Goal: Task Accomplishment & Management: Manage account settings

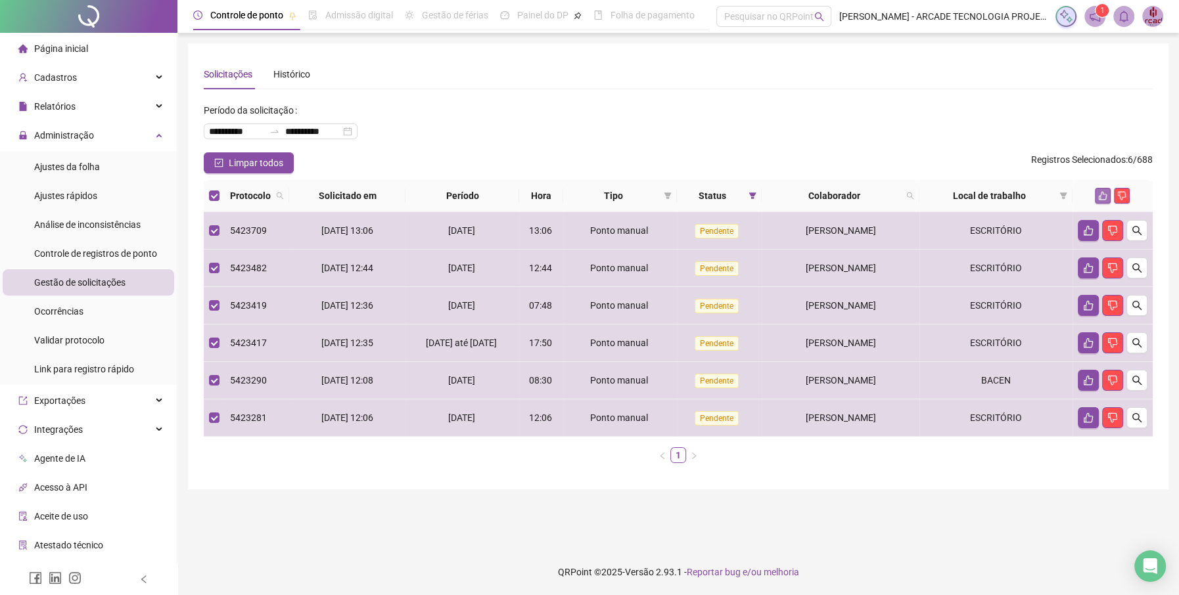
click at [1105, 193] on icon "like" at bounding box center [1102, 195] width 9 height 9
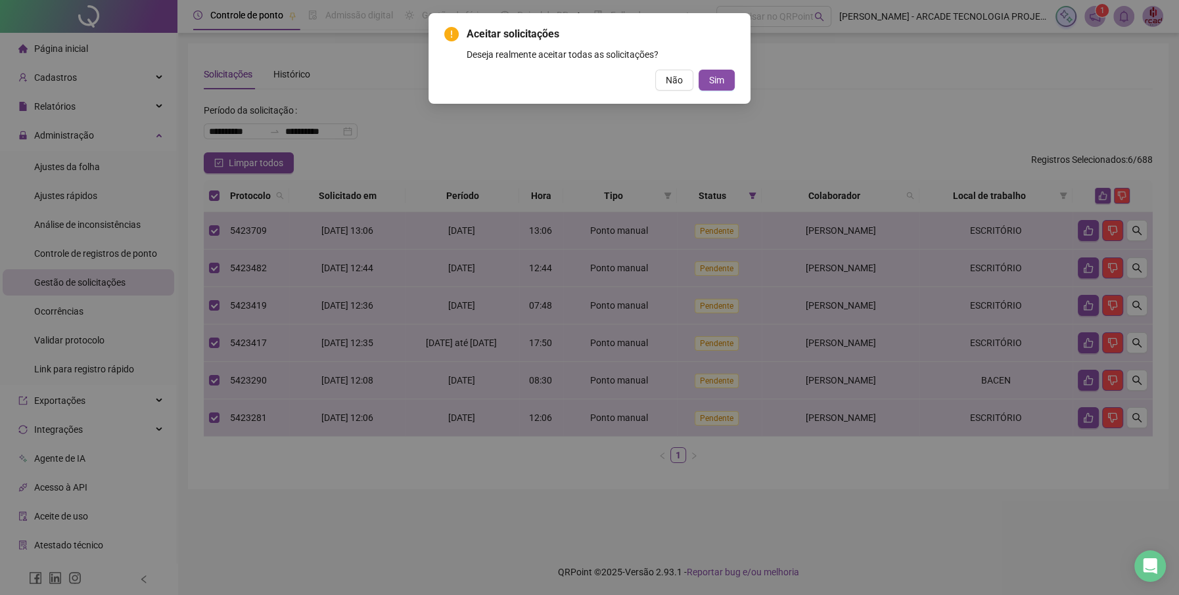
click at [712, 68] on div "Aceitar solicitações Deseja realmente aceitar todas as solicitações? Não Sim" at bounding box center [589, 58] width 290 height 64
click at [718, 83] on span "Sim" at bounding box center [716, 80] width 15 height 14
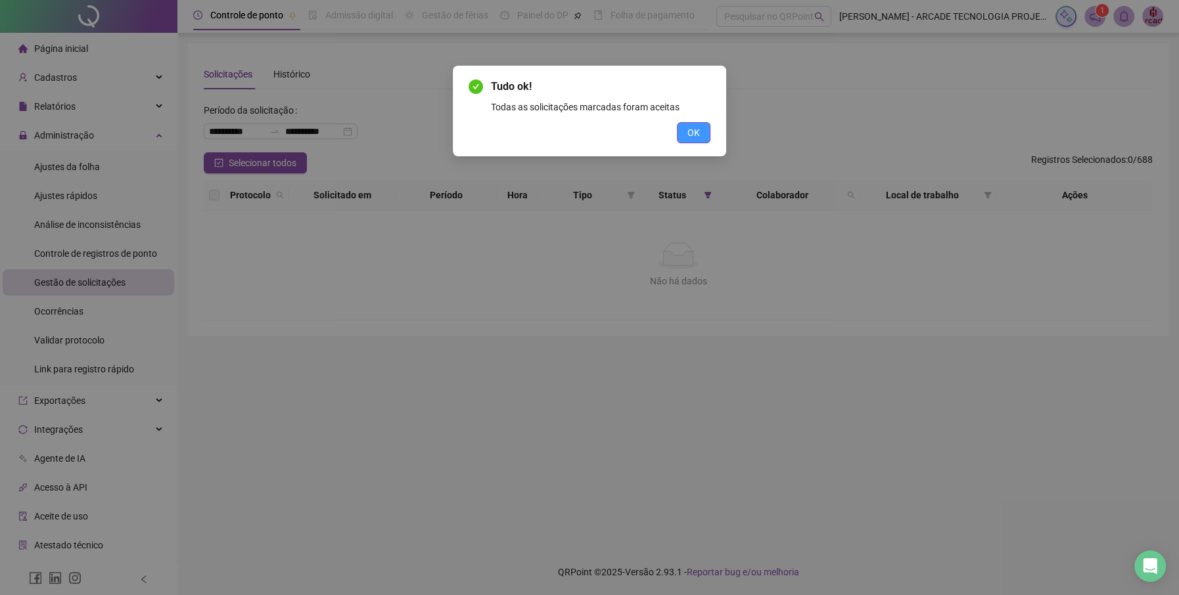
click at [691, 140] on button "OK" at bounding box center [694, 132] width 34 height 21
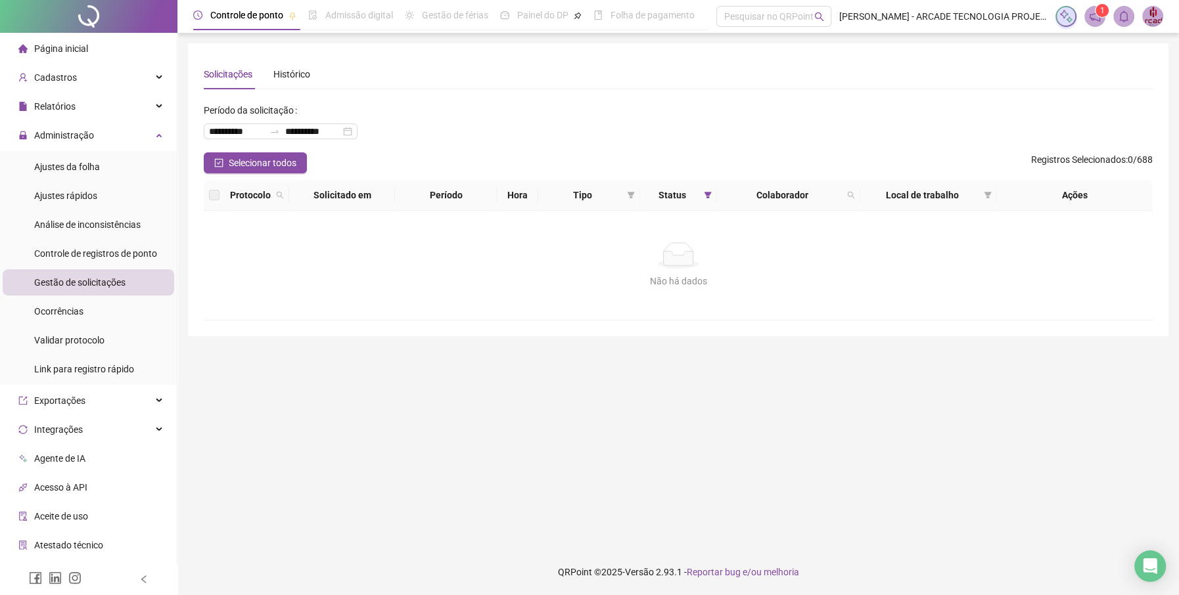
click at [83, 43] on span "Página inicial" at bounding box center [61, 48] width 54 height 11
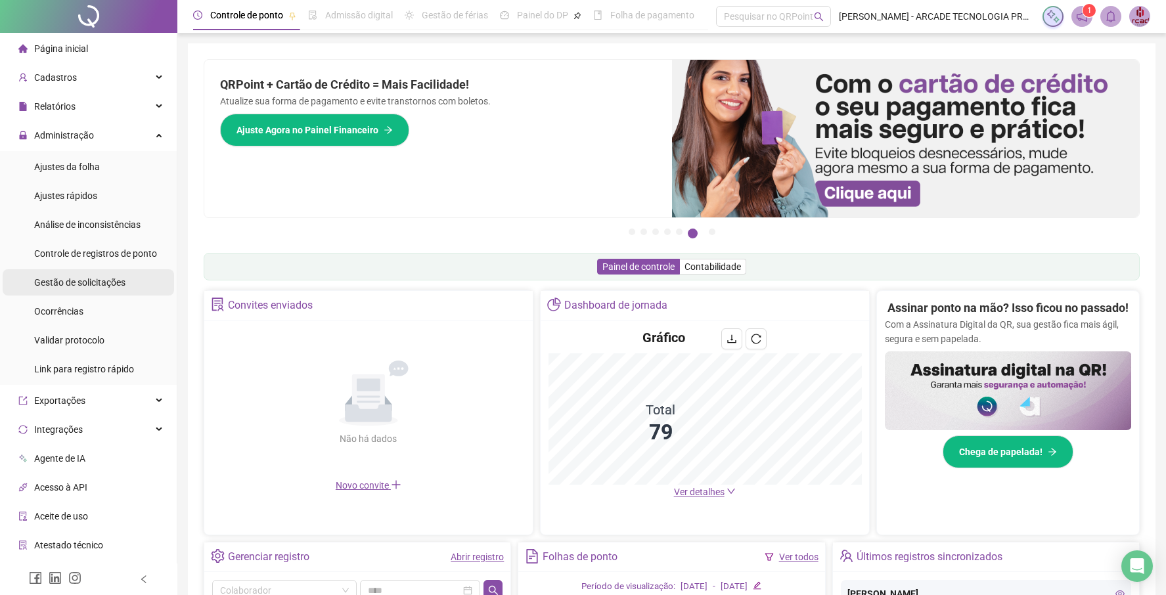
click at [126, 280] on span "Gestão de solicitações" at bounding box center [79, 282] width 91 height 11
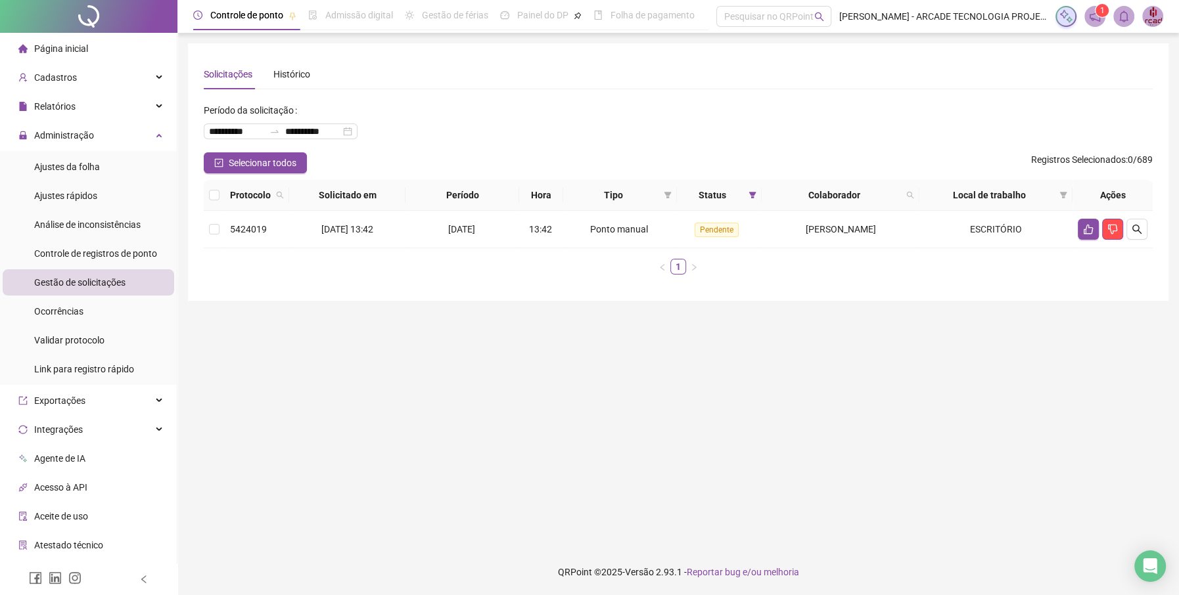
click at [65, 49] on span "Página inicial" at bounding box center [61, 48] width 54 height 11
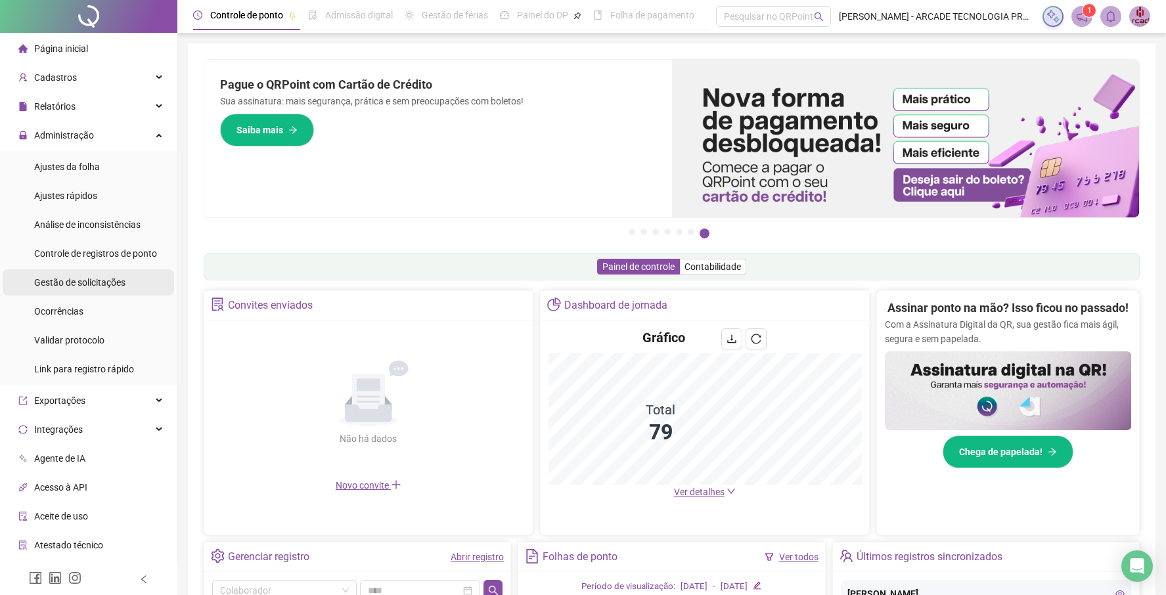
click at [105, 285] on span "Gestão de solicitações" at bounding box center [79, 282] width 91 height 11
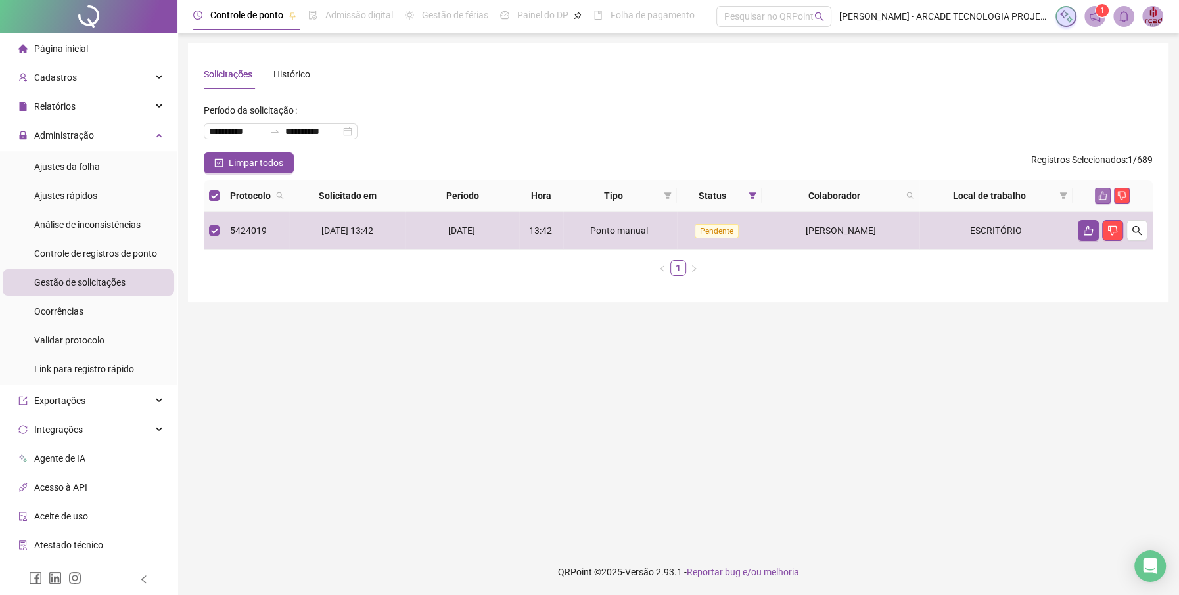
click at [1105, 193] on icon "like" at bounding box center [1102, 195] width 9 height 9
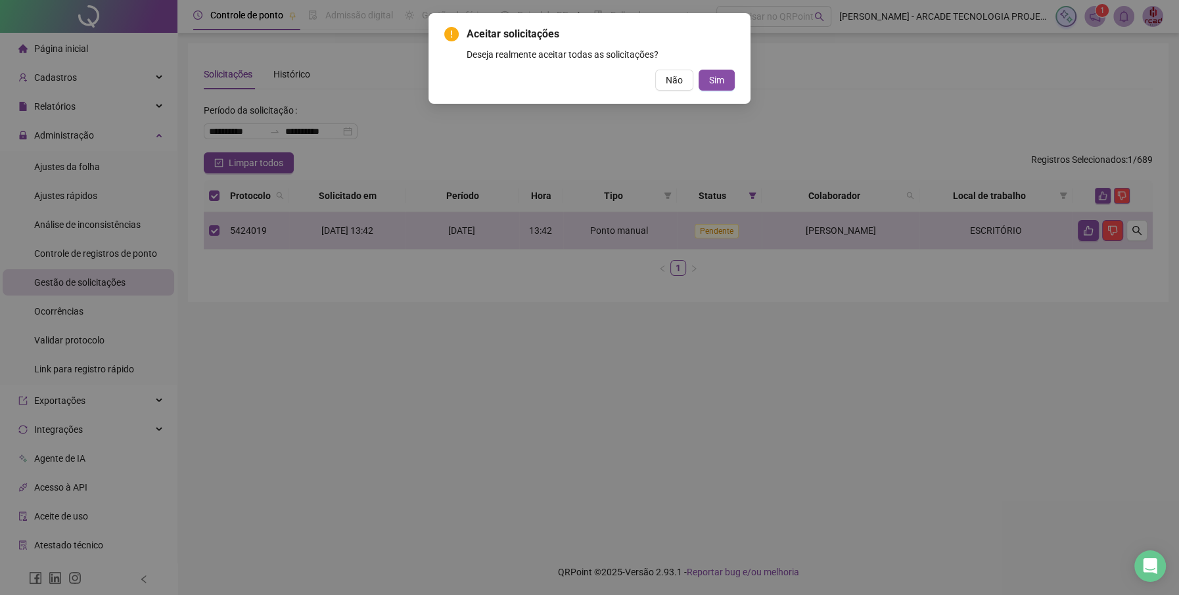
click at [706, 70] on div "Não Sim" at bounding box center [589, 80] width 290 height 21
click at [711, 80] on span "Sim" at bounding box center [716, 80] width 15 height 14
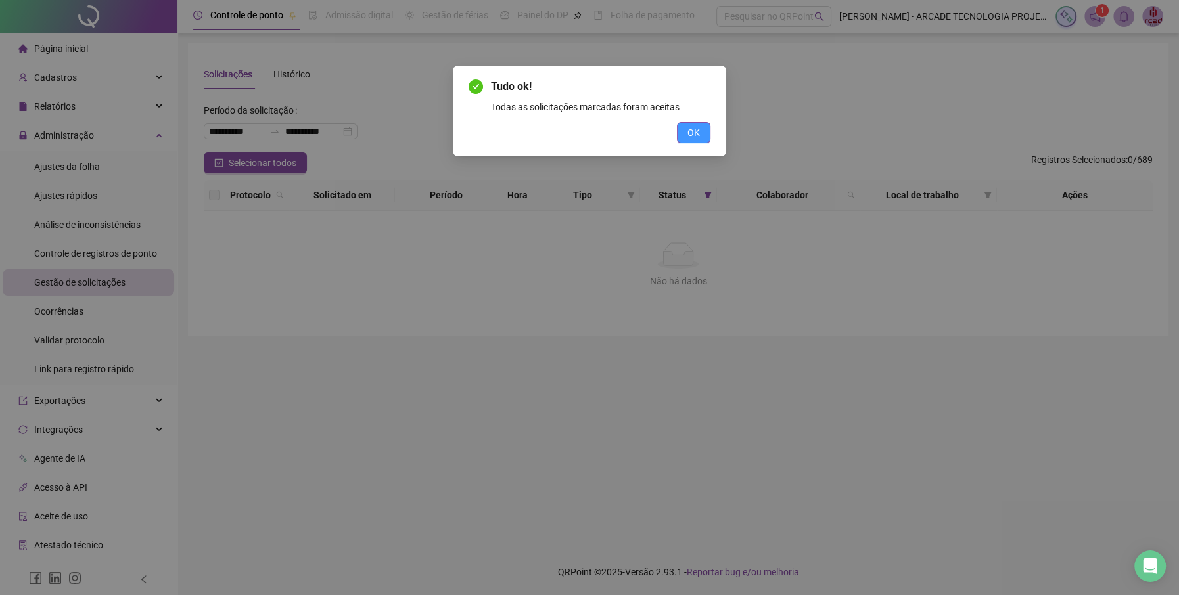
click at [698, 133] on span "OK" at bounding box center [693, 133] width 12 height 14
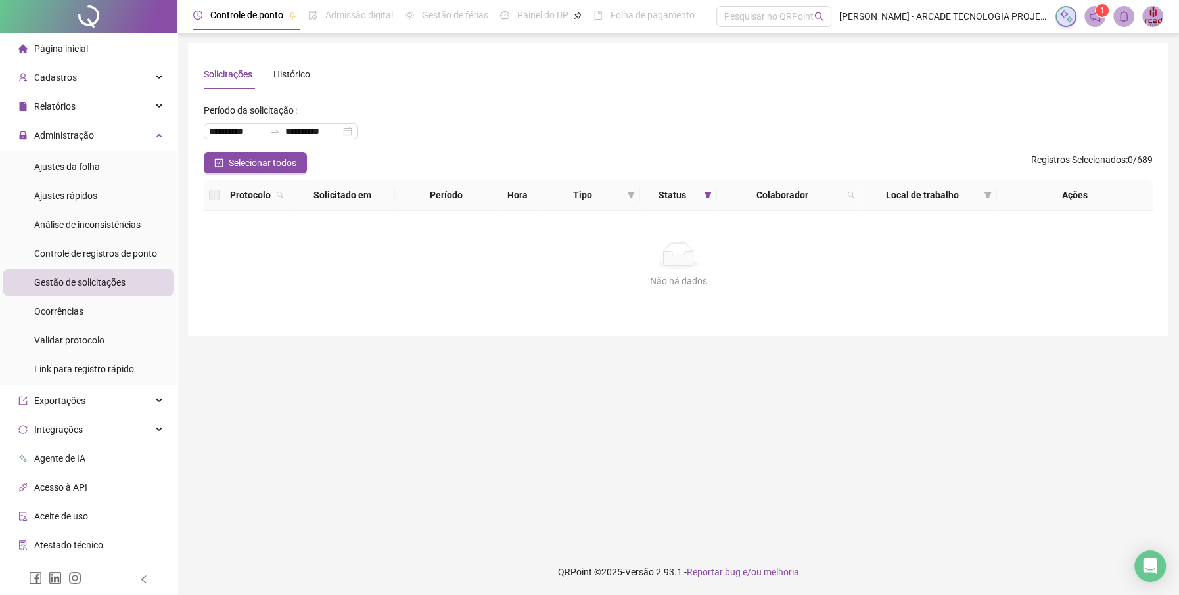
click at [81, 53] on span "Página inicial" at bounding box center [61, 48] width 54 height 11
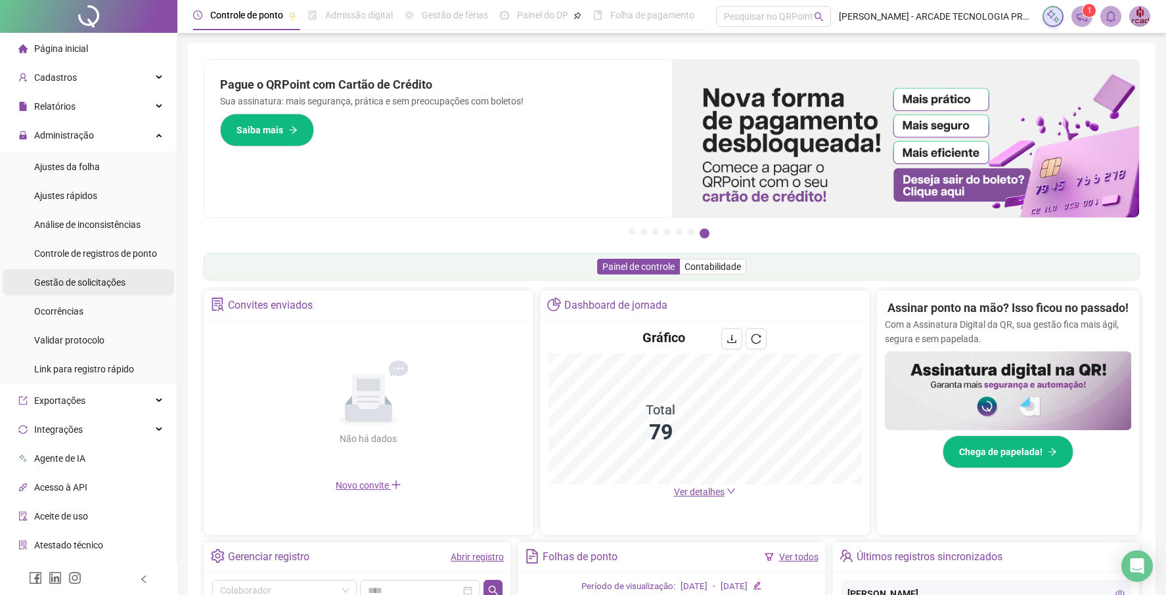
click at [104, 279] on span "Gestão de solicitações" at bounding box center [79, 282] width 91 height 11
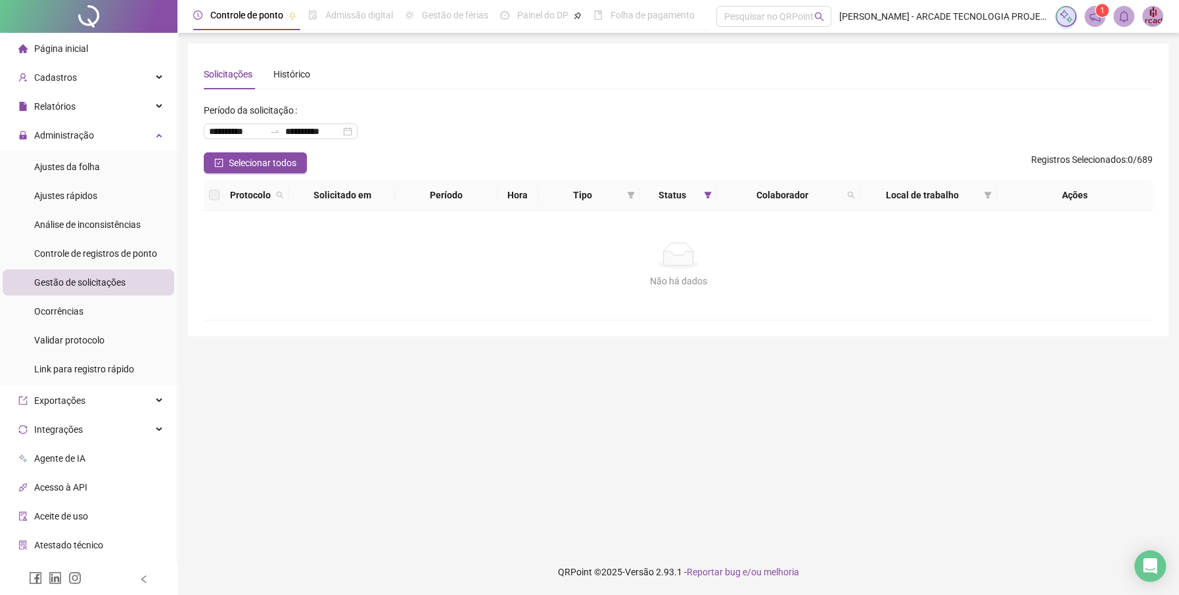
click at [78, 43] on span "Página inicial" at bounding box center [61, 48] width 54 height 11
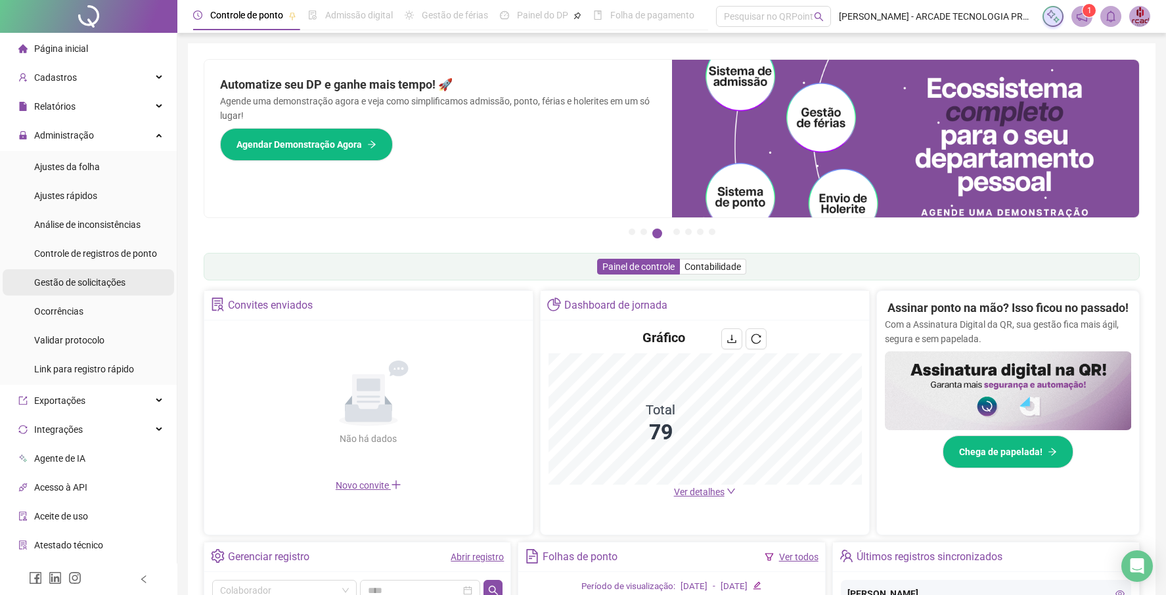
click at [88, 284] on span "Gestão de solicitações" at bounding box center [79, 282] width 91 height 11
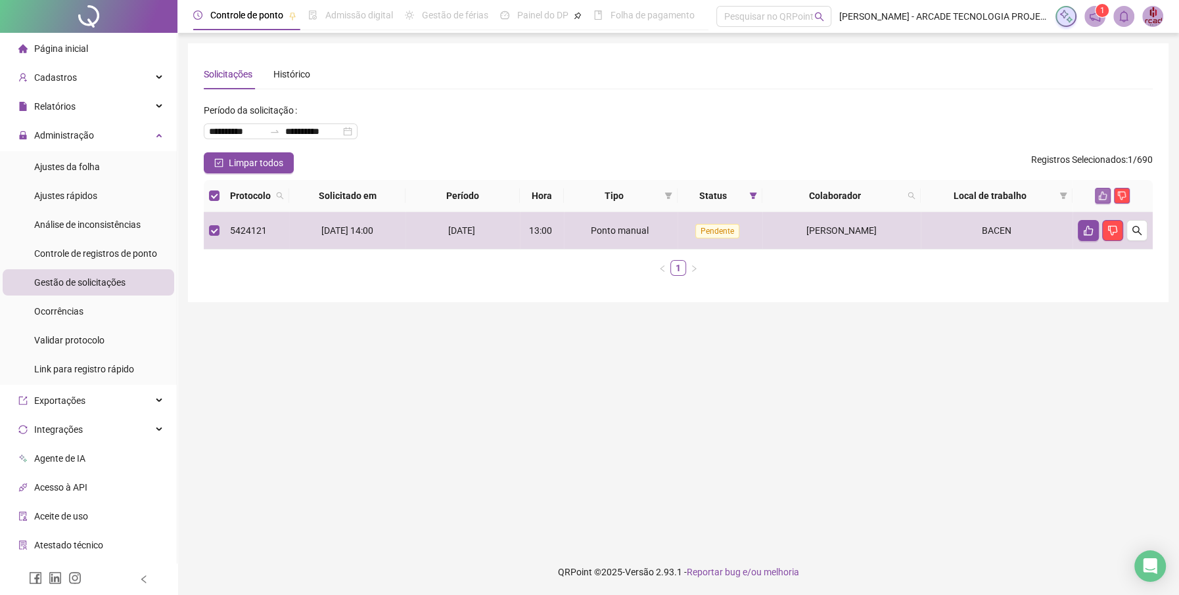
click at [1107, 193] on button "button" at bounding box center [1103, 196] width 16 height 16
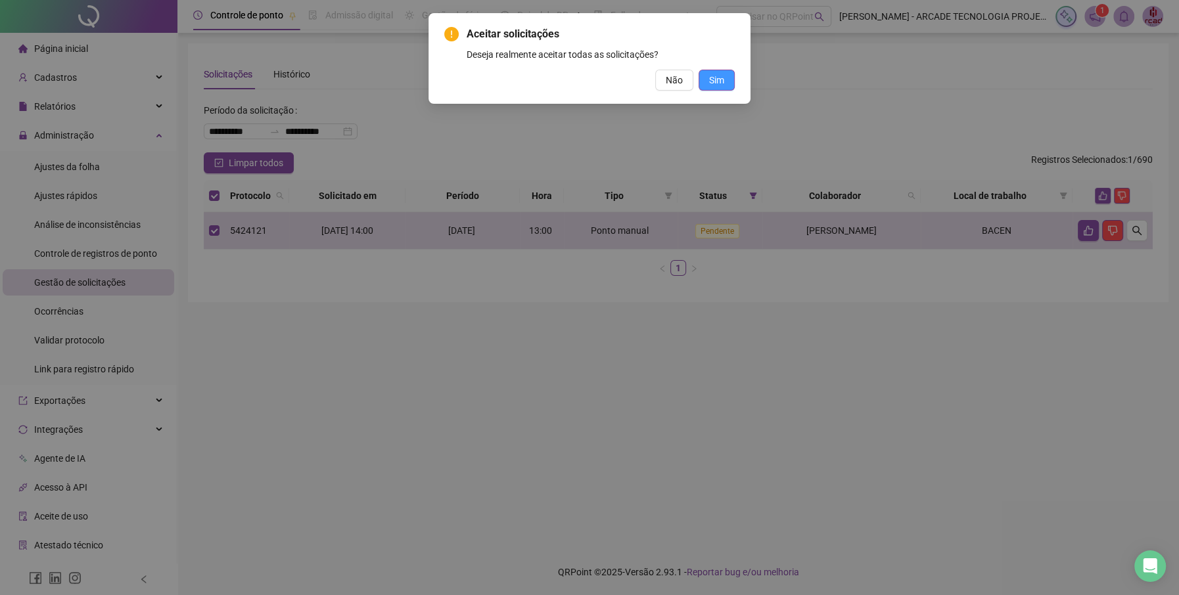
click at [716, 80] on span "Sim" at bounding box center [716, 80] width 15 height 14
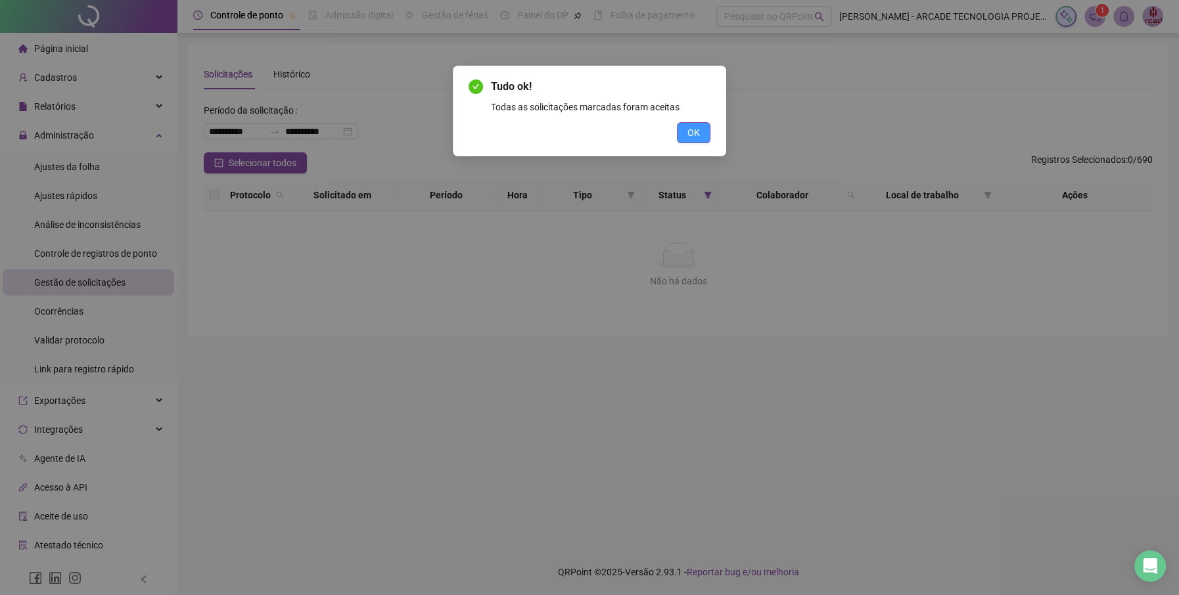
click at [702, 126] on button "OK" at bounding box center [694, 132] width 34 height 21
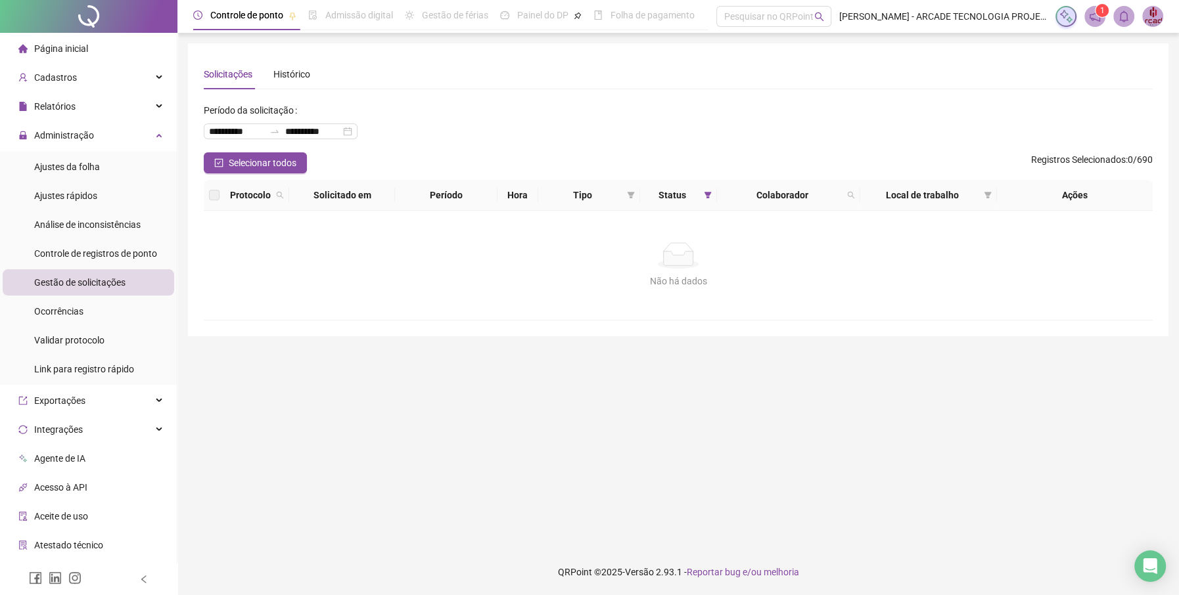
click at [49, 47] on span "Página inicial" at bounding box center [61, 48] width 54 height 11
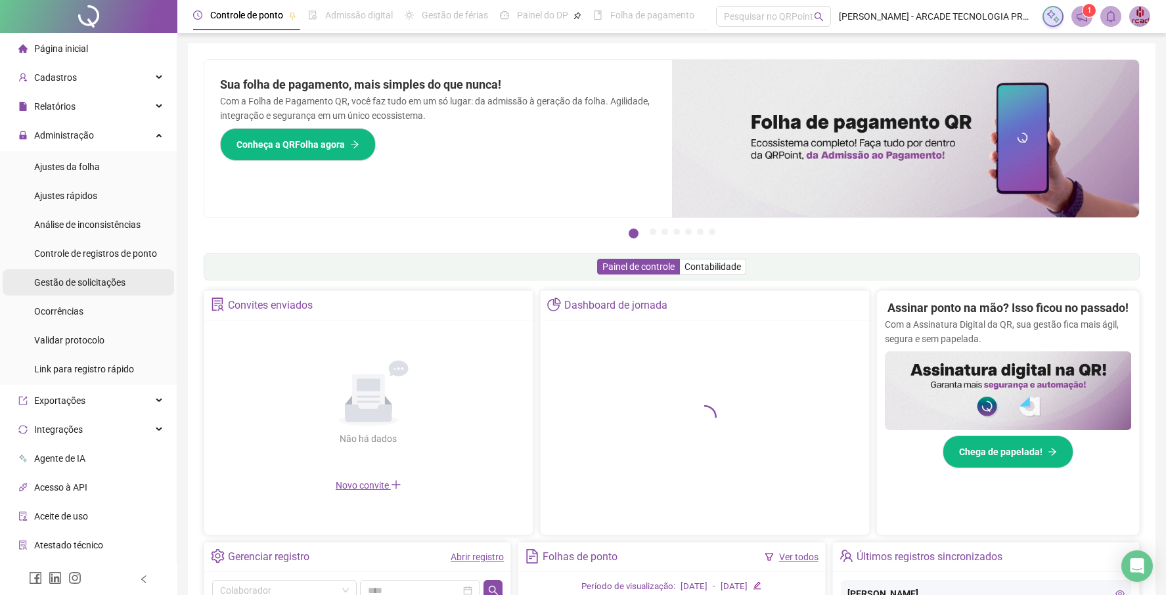
click at [114, 282] on span "Gestão de solicitações" at bounding box center [79, 282] width 91 height 11
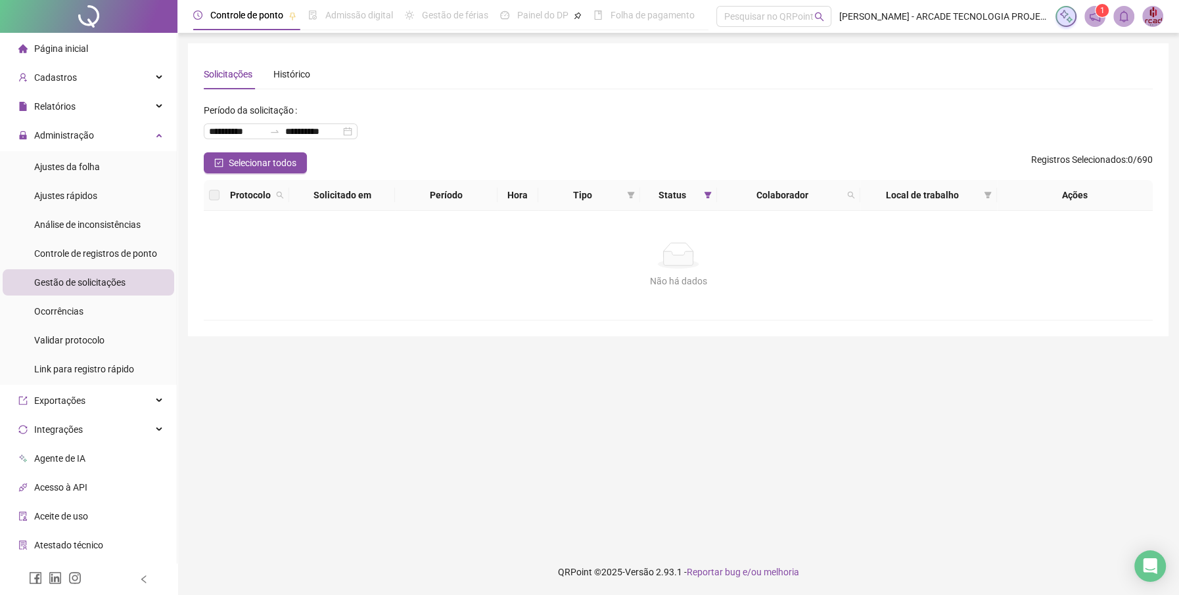
click at [75, 51] on span "Página inicial" at bounding box center [61, 48] width 54 height 11
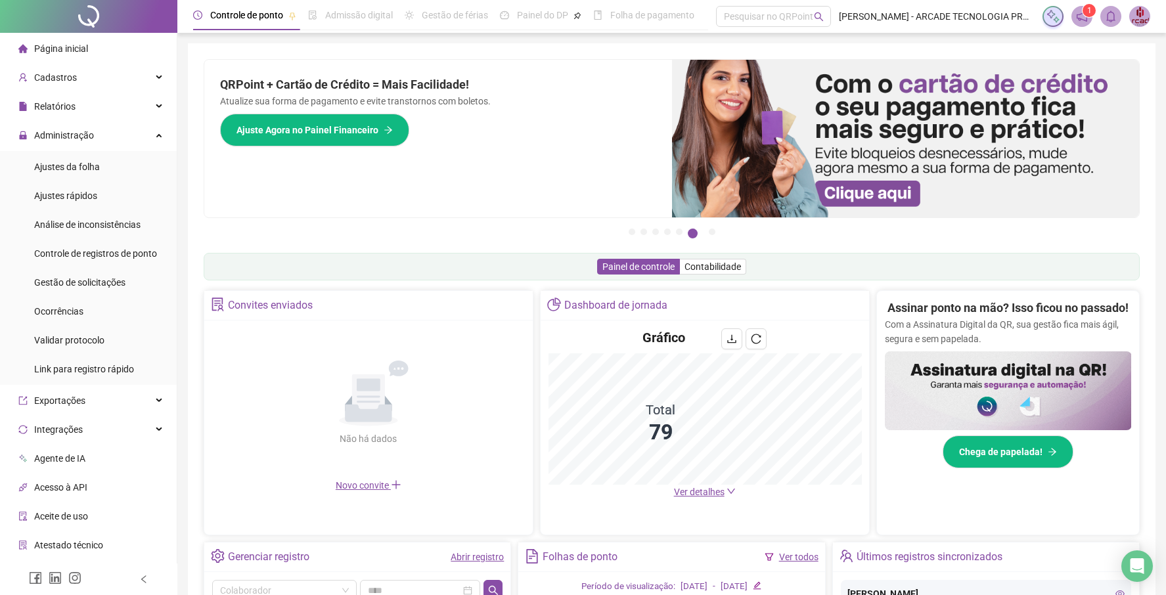
click at [1148, 145] on div "Pague o QRPoint com Cartão de Crédito Sua assinatura: mais segurança, prática e…" at bounding box center [672, 421] width 968 height 756
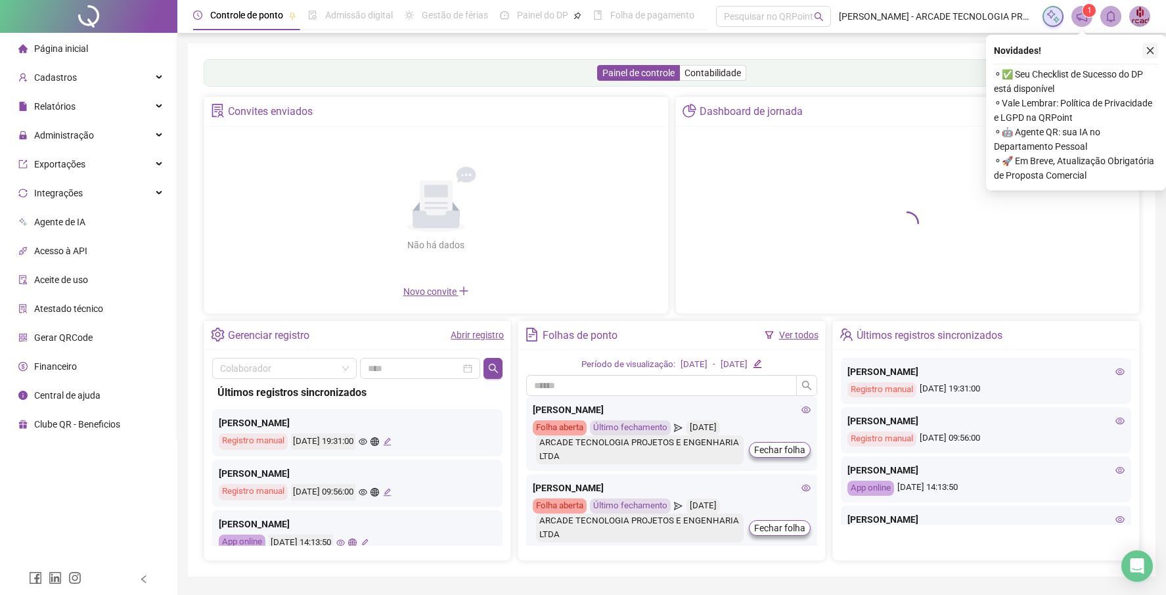
click at [1147, 56] on button "button" at bounding box center [1151, 51] width 16 height 16
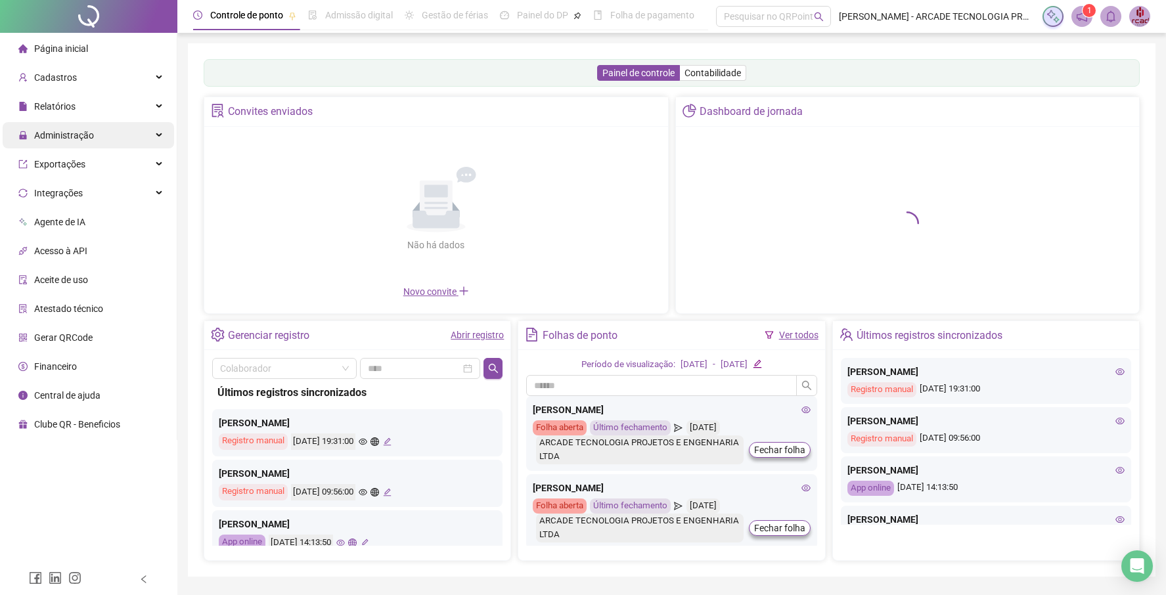
click at [101, 129] on div "Administração" at bounding box center [88, 135] width 171 height 26
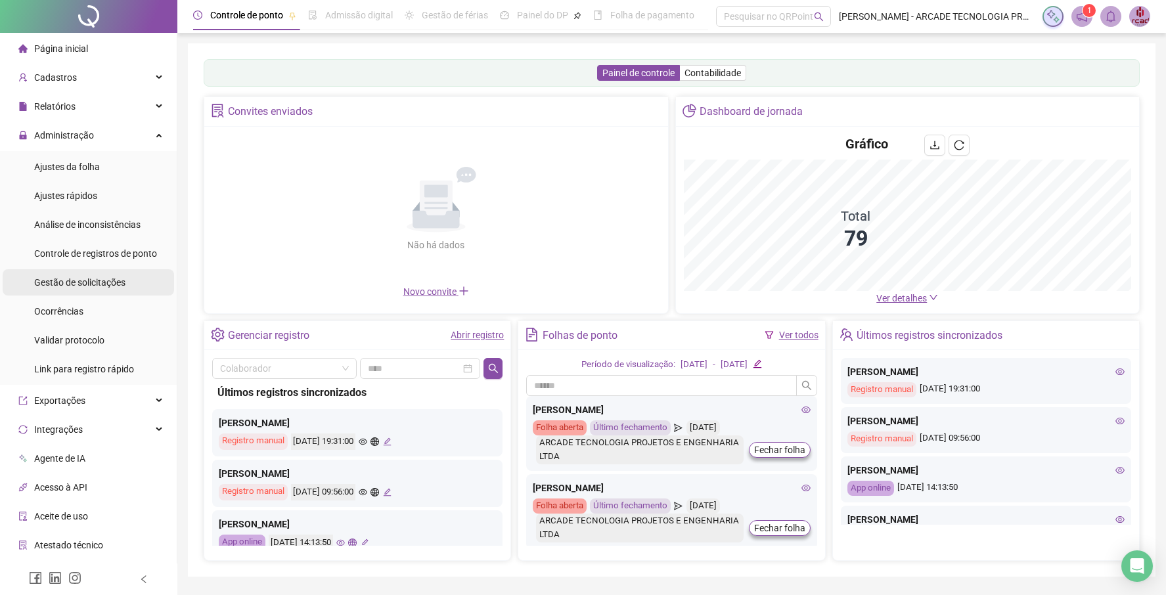
click at [100, 271] on div "Gestão de solicitações" at bounding box center [79, 282] width 91 height 26
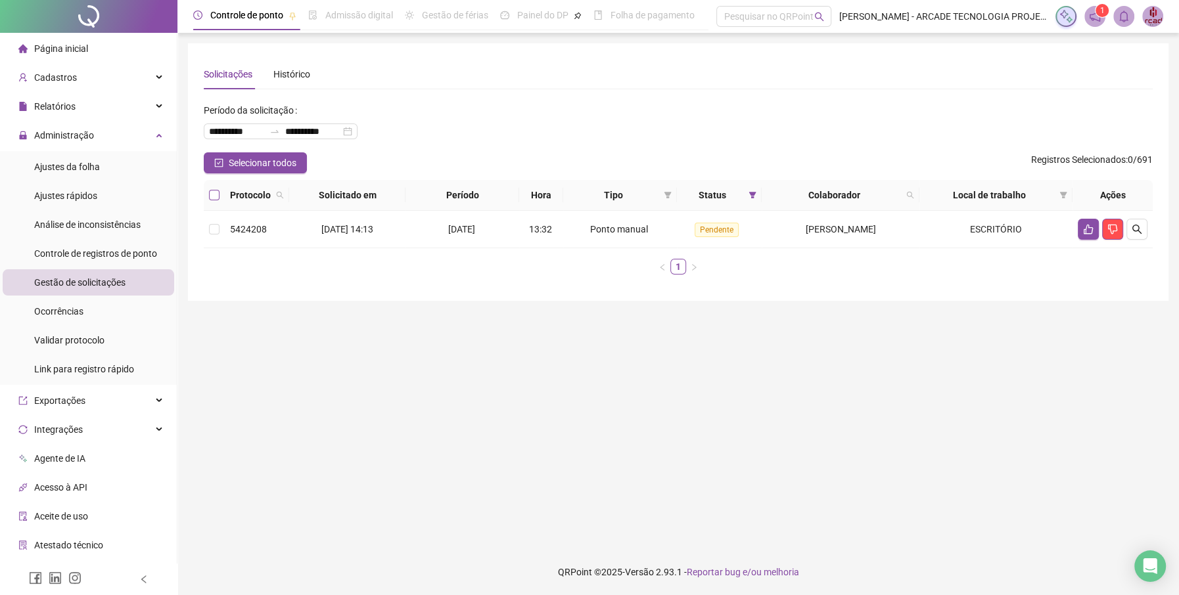
click at [215, 200] on label at bounding box center [214, 195] width 11 height 14
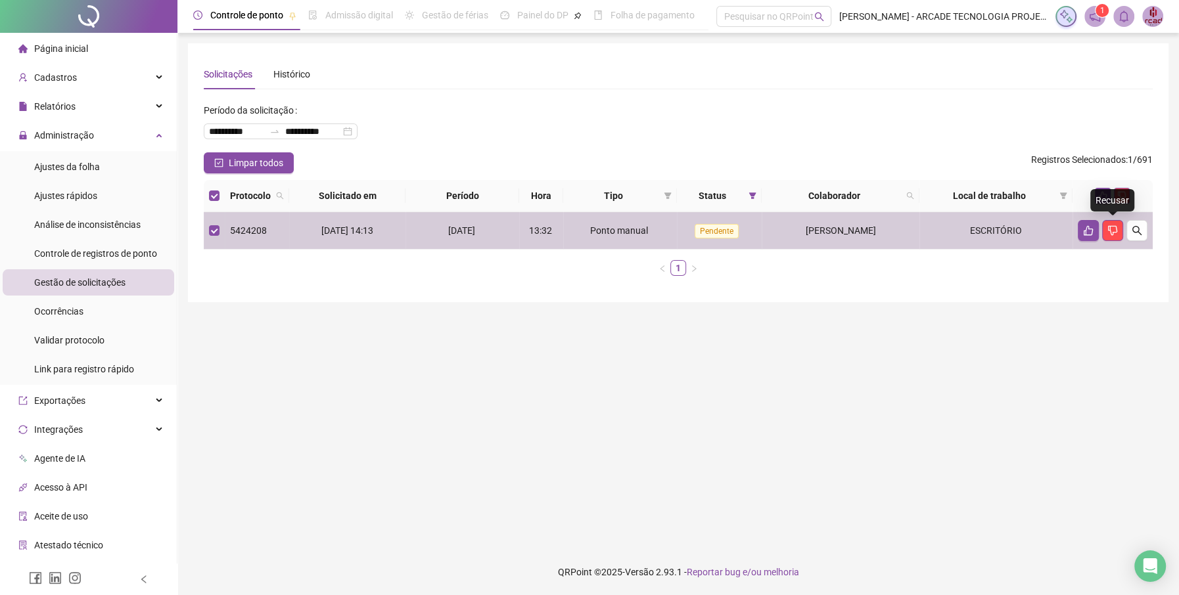
click at [1101, 194] on div "Recusar" at bounding box center [1112, 200] width 44 height 22
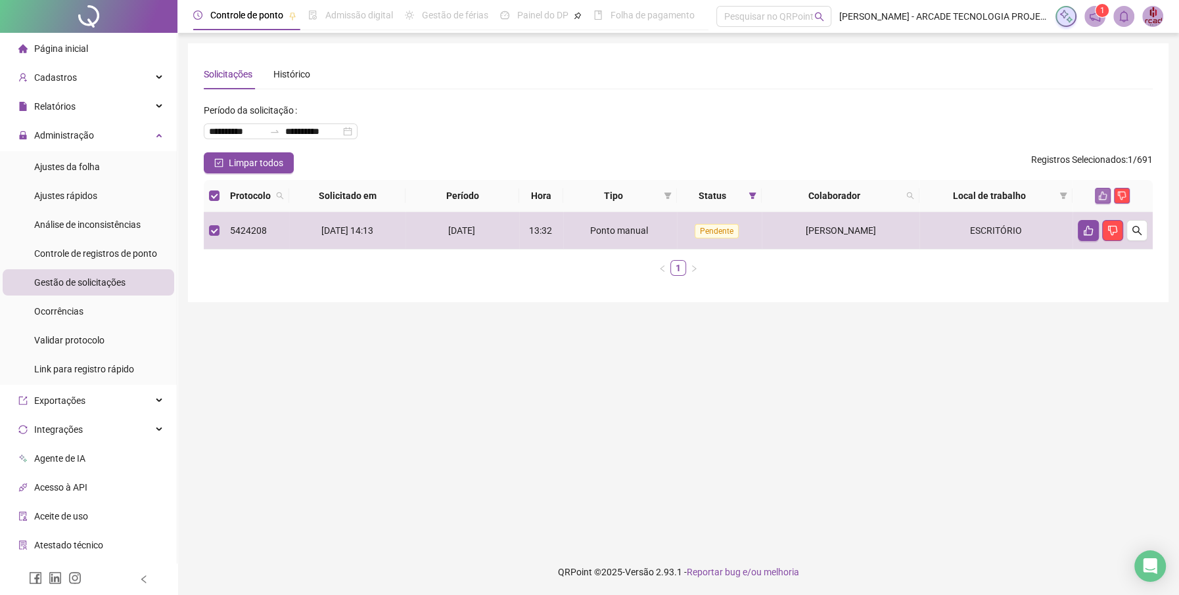
click at [1104, 193] on icon "like" at bounding box center [1102, 195] width 9 height 9
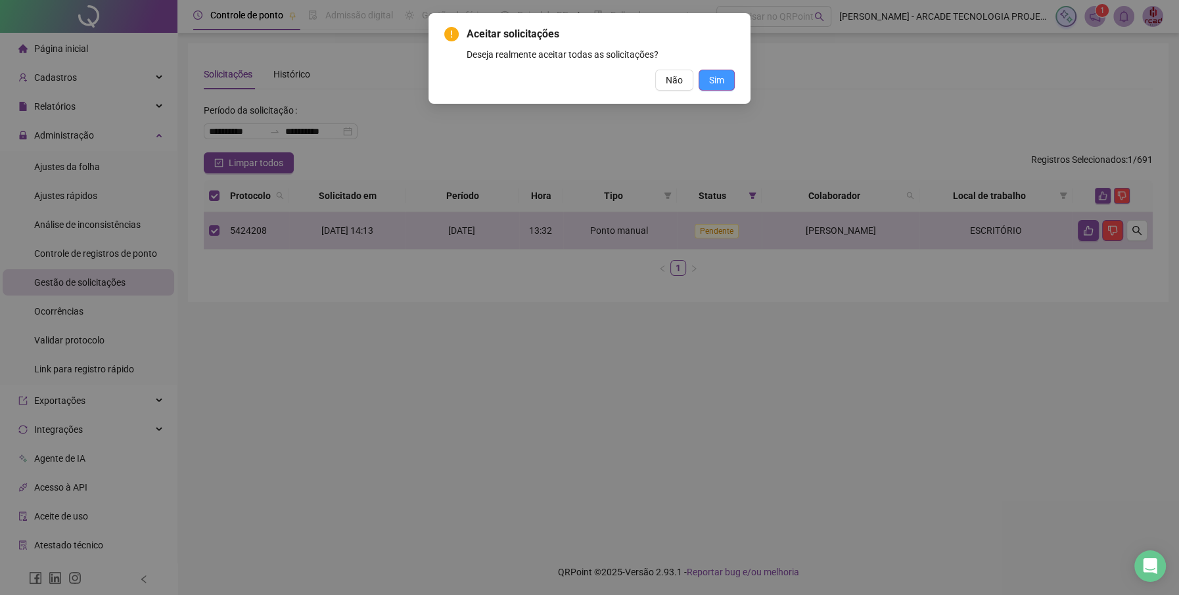
click at [714, 73] on span "Sim" at bounding box center [716, 80] width 15 height 14
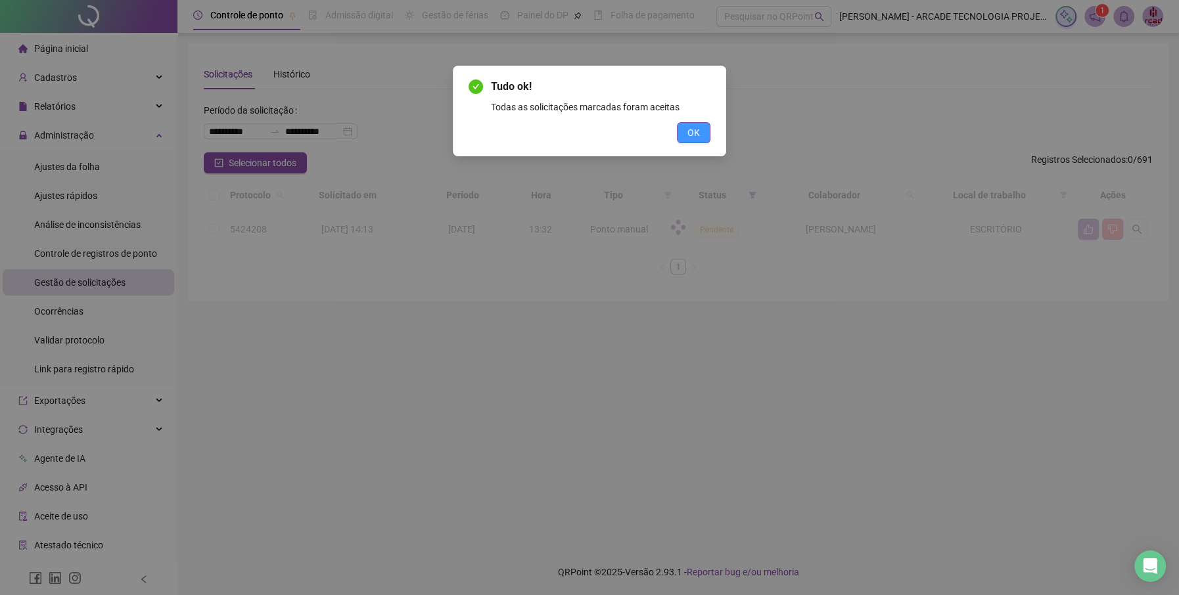
click at [695, 129] on span "OK" at bounding box center [693, 133] width 12 height 14
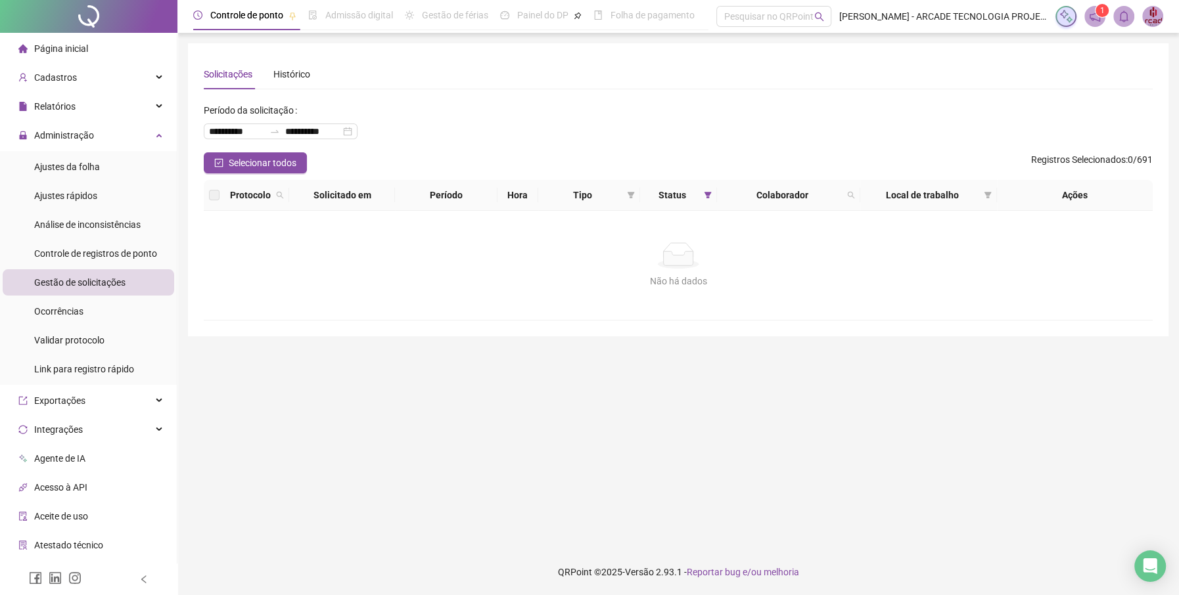
click at [69, 47] on span "Página inicial" at bounding box center [61, 48] width 54 height 11
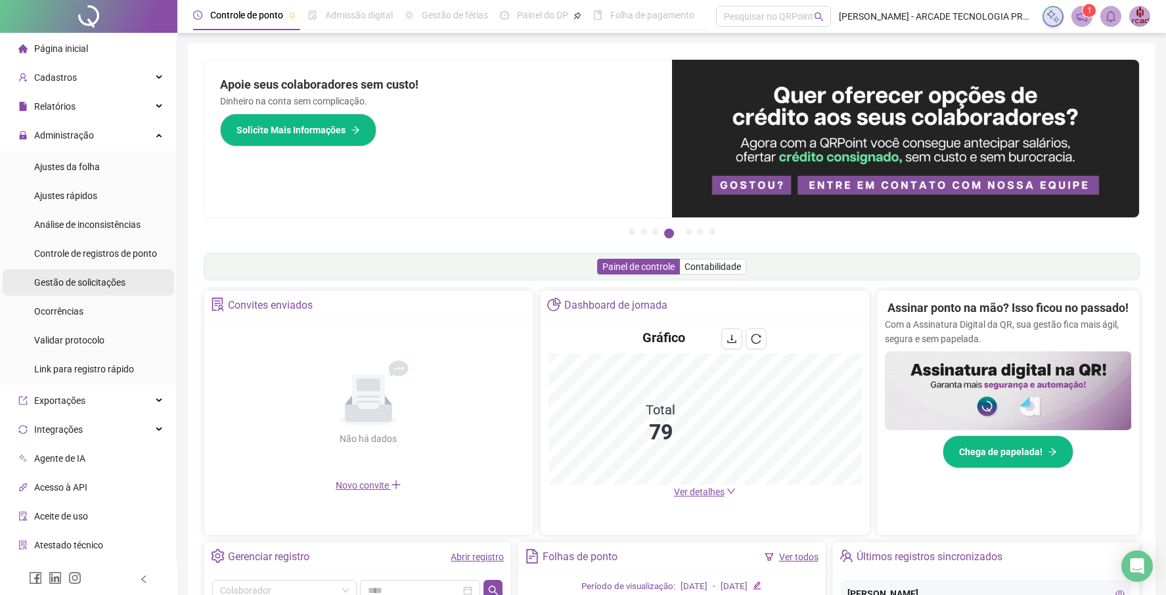
click at [98, 283] on span "Gestão de solicitações" at bounding box center [79, 282] width 91 height 11
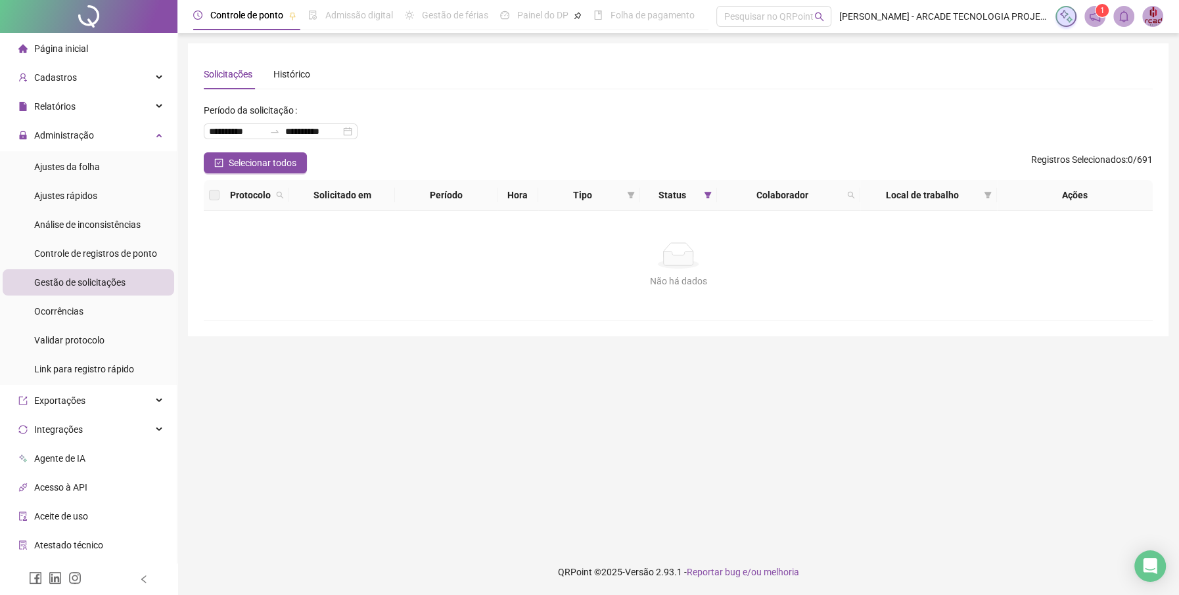
click at [50, 46] on span "Página inicial" at bounding box center [61, 48] width 54 height 11
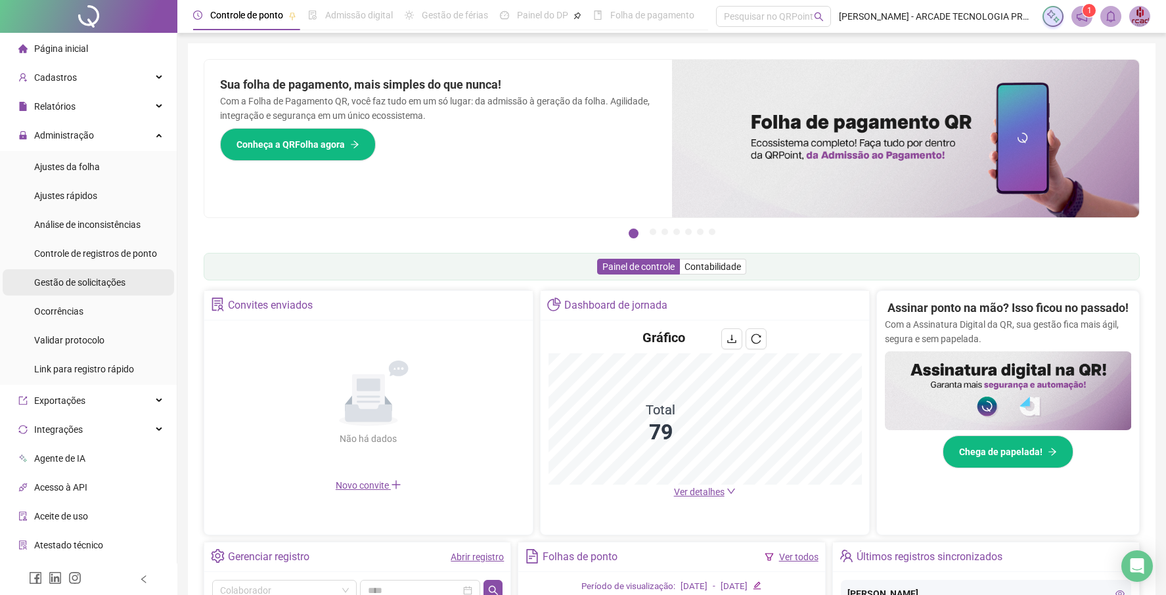
click at [74, 287] on span "Gestão de solicitações" at bounding box center [79, 282] width 91 height 11
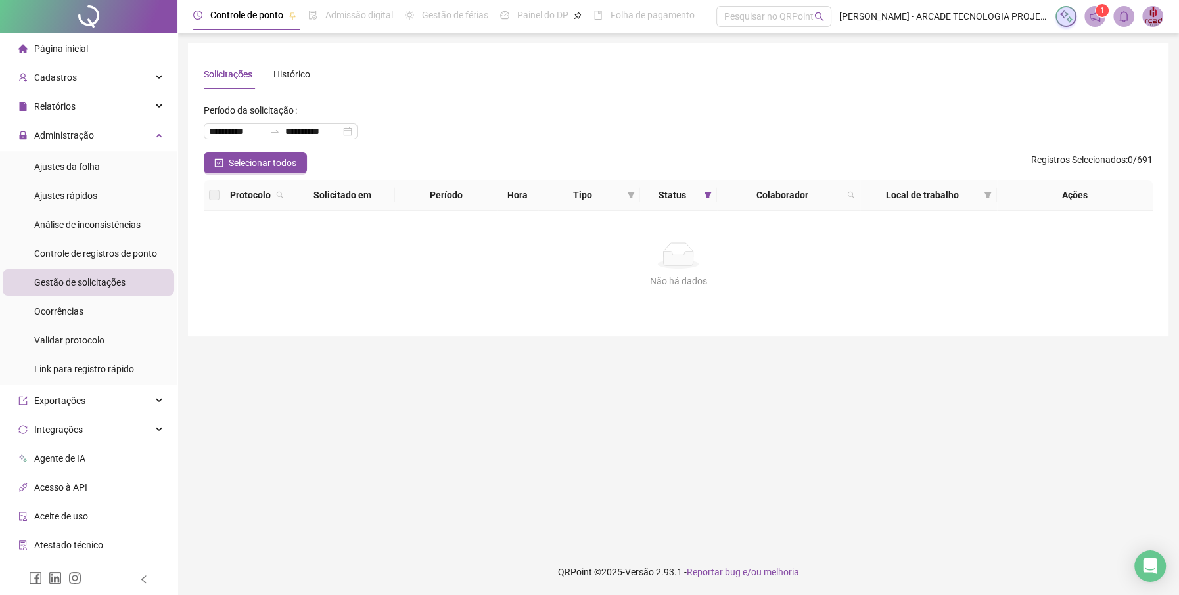
click at [38, 43] on span "Página inicial" at bounding box center [61, 48] width 54 height 11
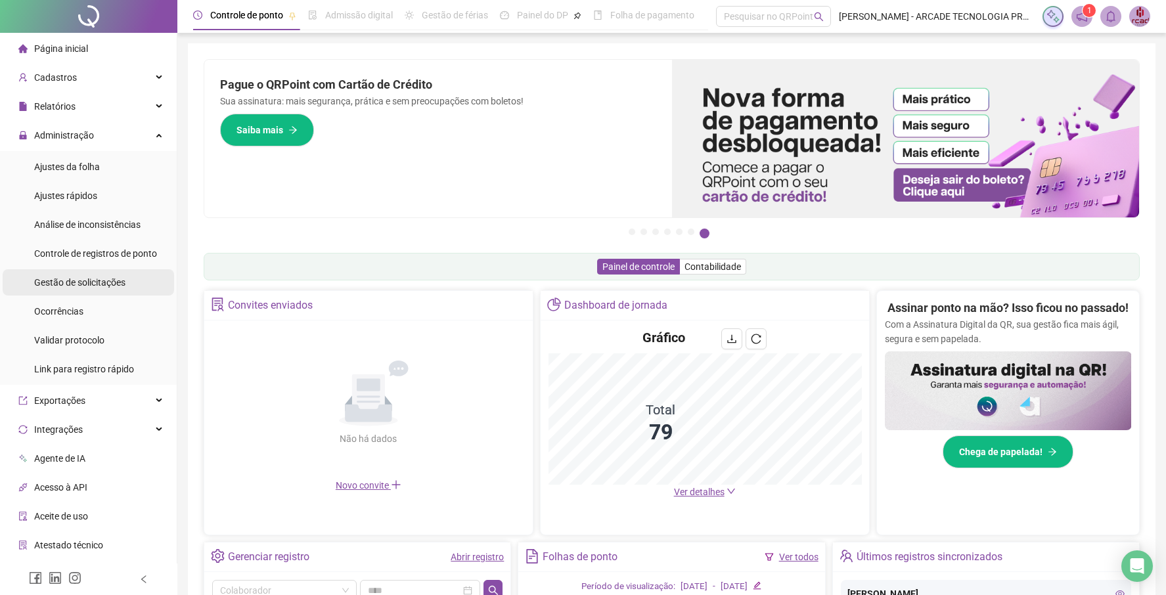
click at [97, 287] on span "Gestão de solicitações" at bounding box center [79, 282] width 91 height 11
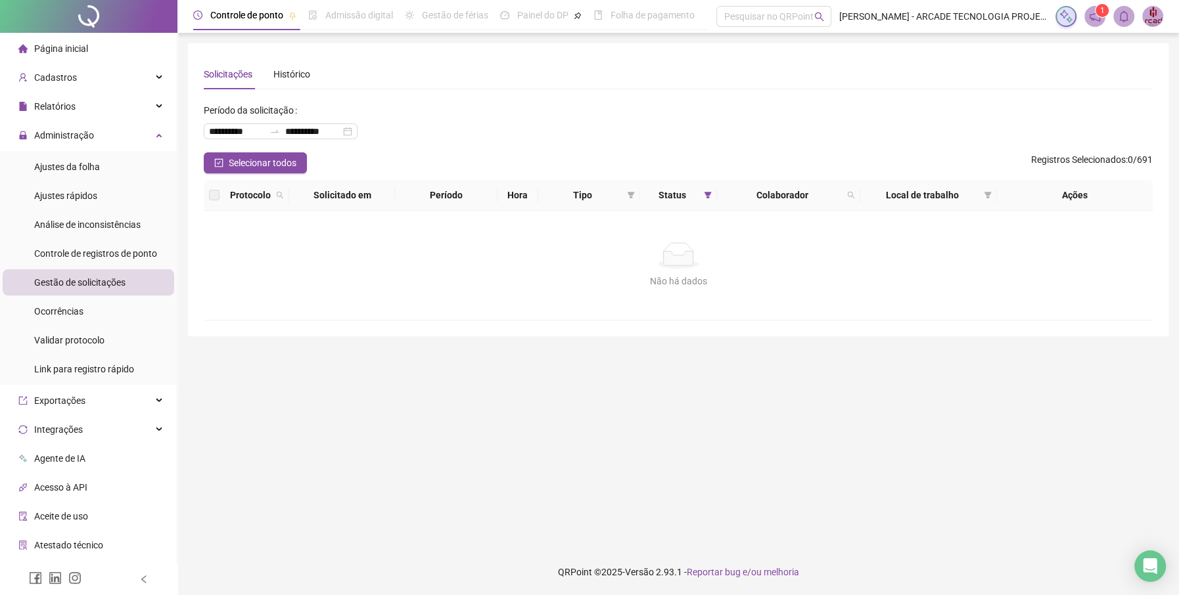
click at [82, 48] on span "Página inicial" at bounding box center [61, 48] width 54 height 11
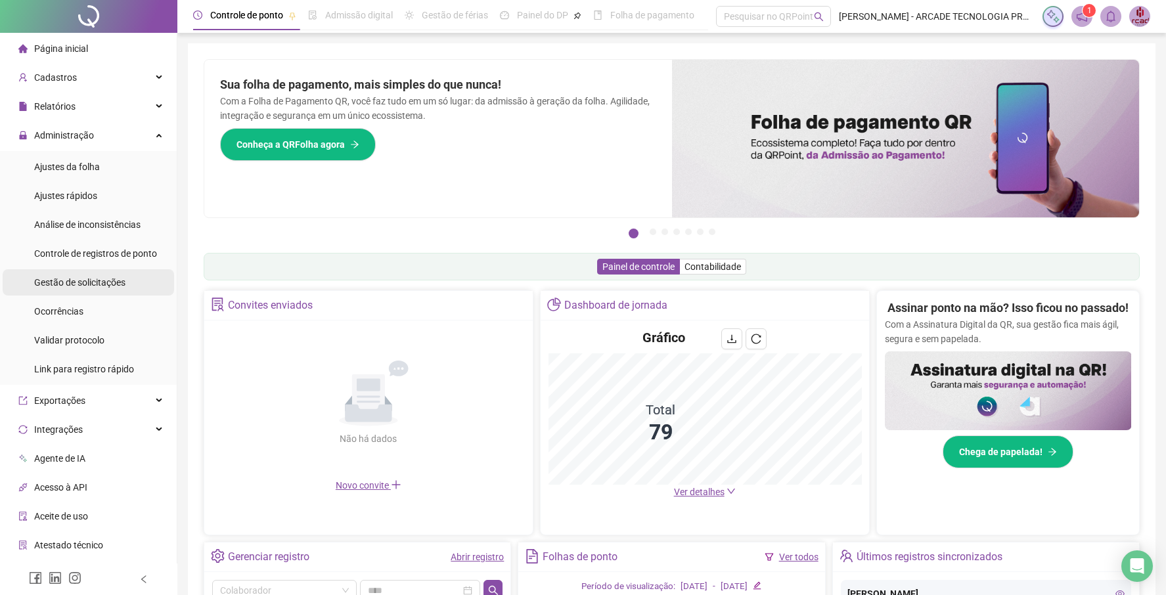
click at [79, 280] on span "Gestão de solicitações" at bounding box center [79, 282] width 91 height 11
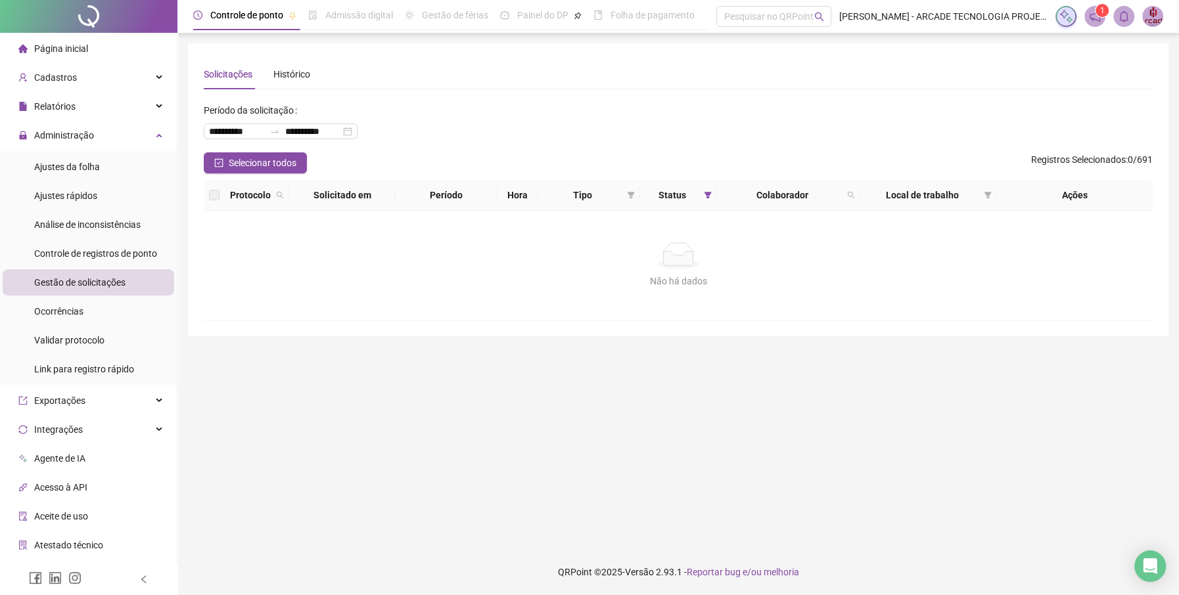
click at [488, 132] on div "**********" at bounding box center [678, 126] width 949 height 53
click at [74, 40] on div "Página inicial" at bounding box center [53, 48] width 70 height 26
